Goal: Task Accomplishment & Management: Complete application form

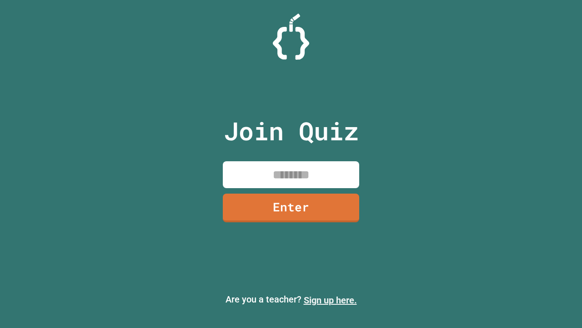
click at [330, 300] on link "Sign up here." at bounding box center [330, 299] width 53 height 11
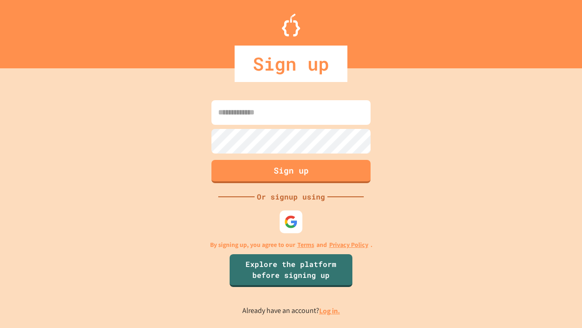
click at [330, 310] on link "Log in." at bounding box center [329, 311] width 21 height 10
